Goal: Navigation & Orientation: Understand site structure

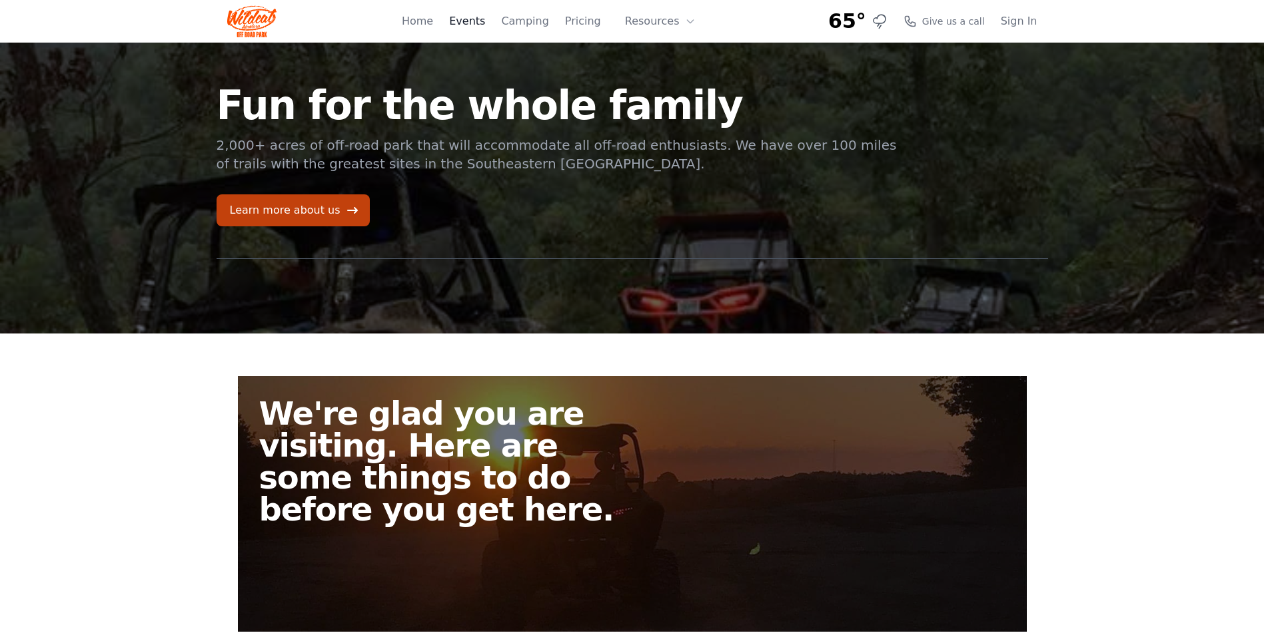
click at [485, 22] on link "Events" at bounding box center [467, 21] width 36 height 16
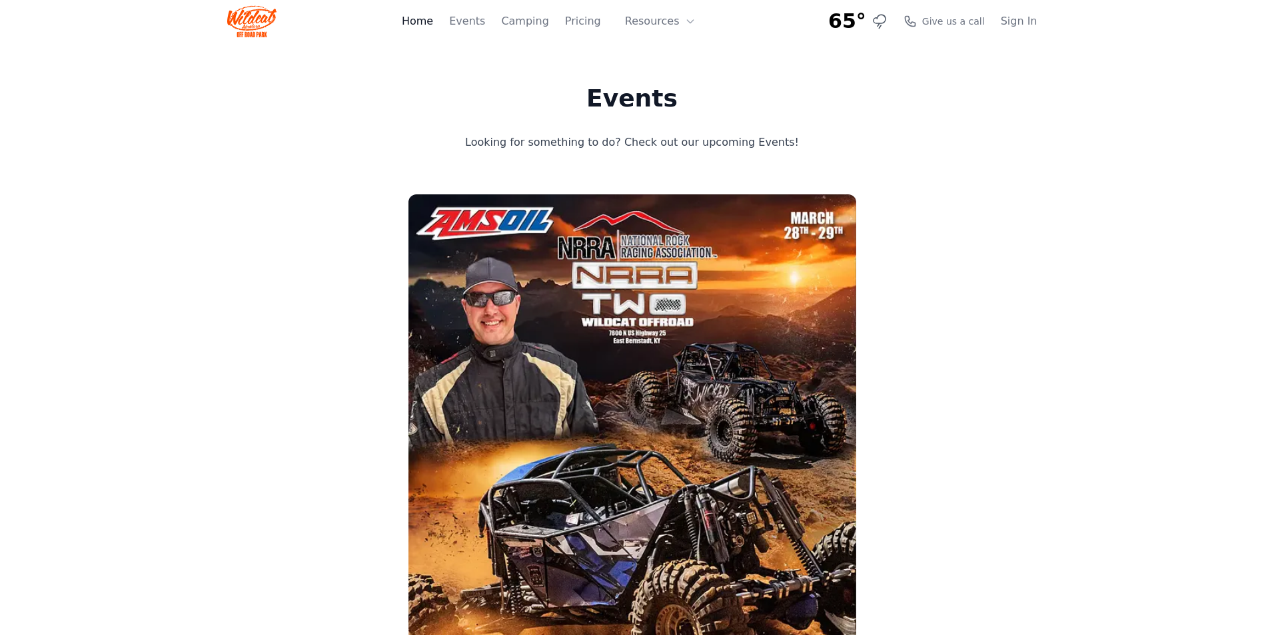
click at [433, 23] on link "Home" at bounding box center [417, 21] width 31 height 16
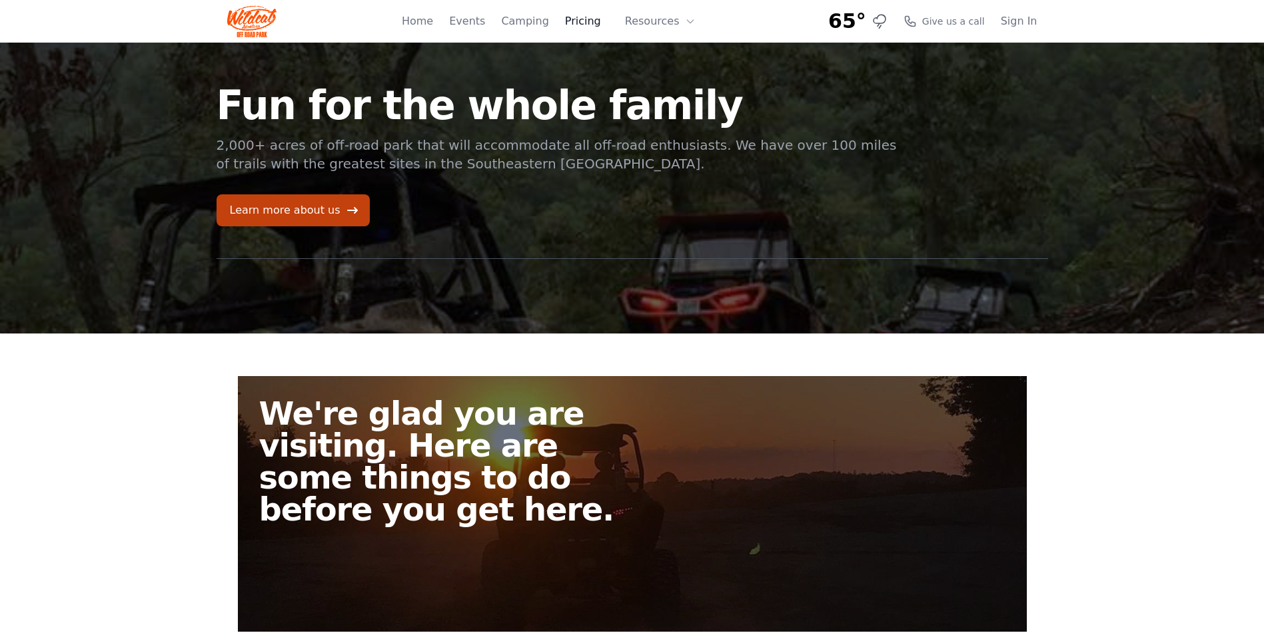
click at [596, 23] on link "Pricing" at bounding box center [583, 21] width 36 height 16
click at [433, 25] on link "Home" at bounding box center [417, 21] width 31 height 16
